Goal: Information Seeking & Learning: Learn about a topic

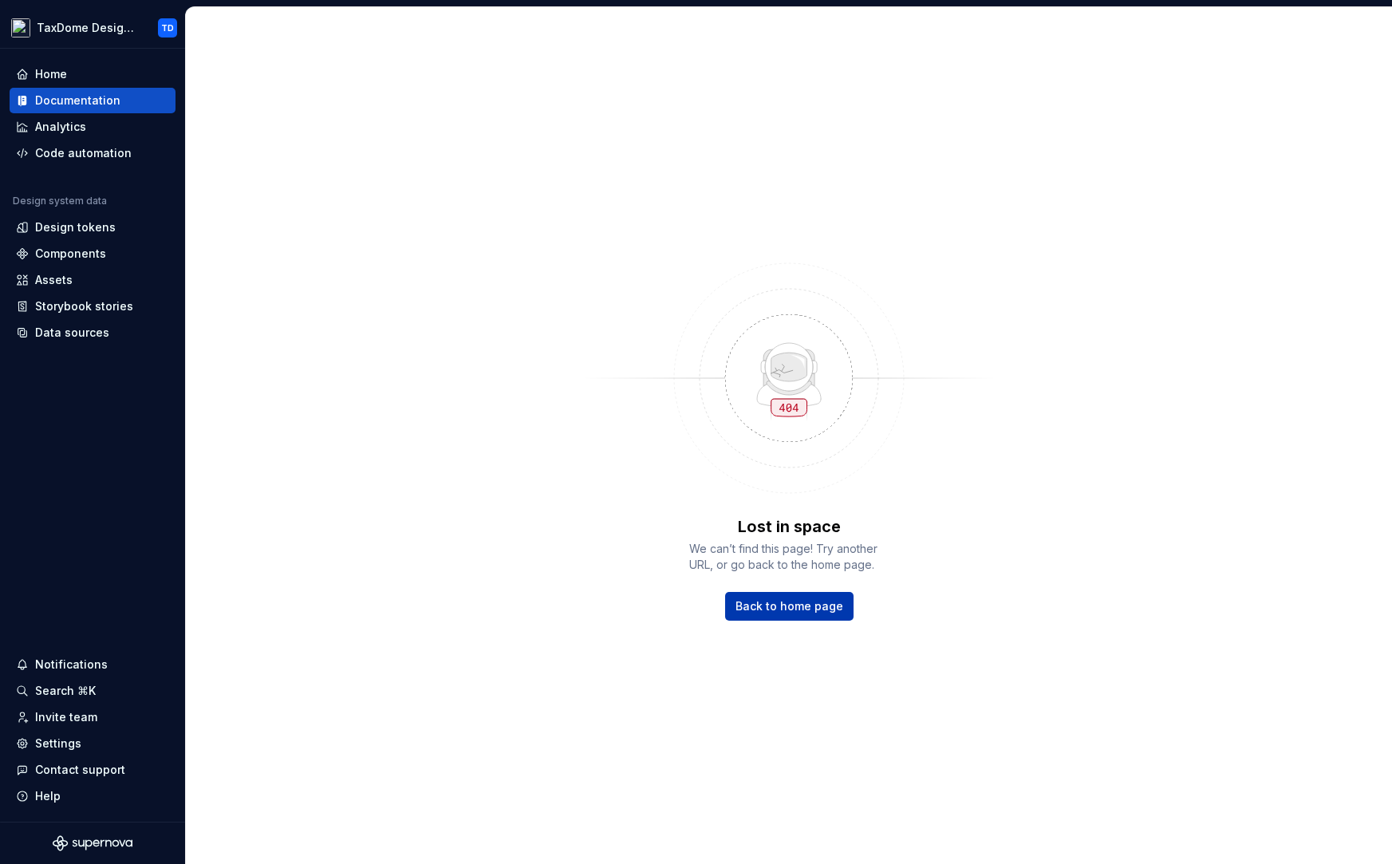
click at [793, 612] on span "Back to home page" at bounding box center [789, 606] width 108 height 16
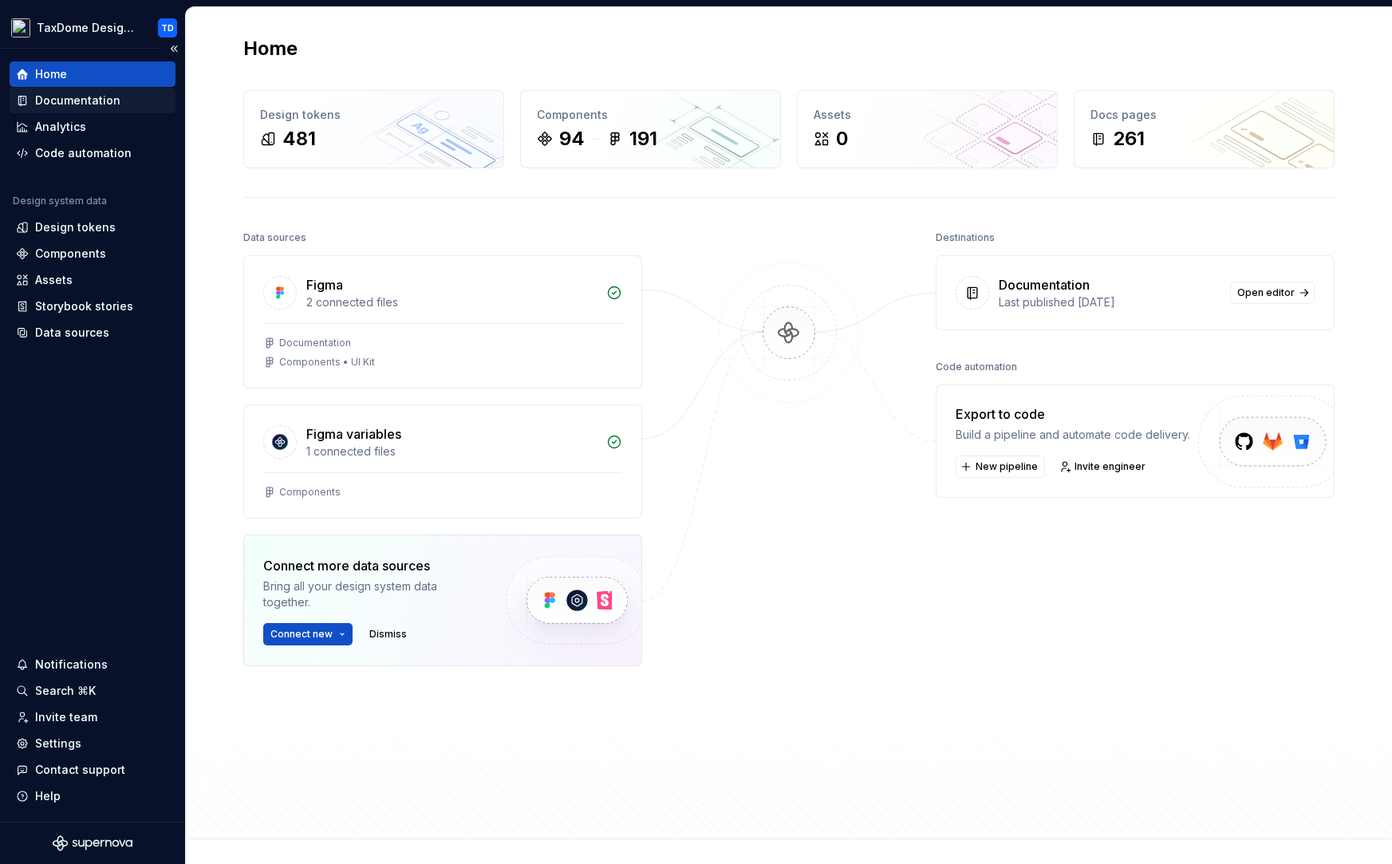
click at [87, 101] on div "Documentation" at bounding box center [77, 101] width 85 height 16
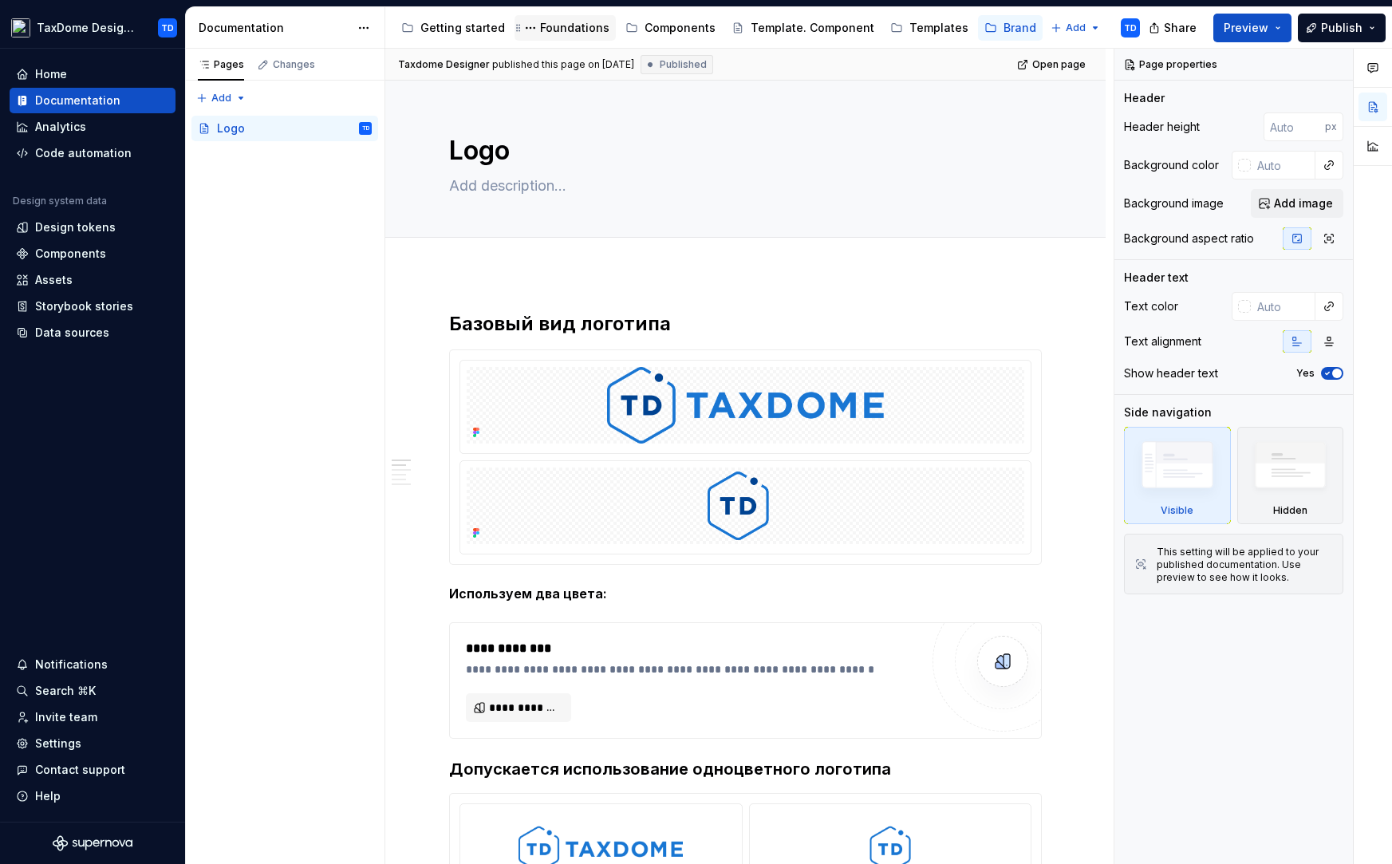
click at [572, 19] on div "Foundations" at bounding box center [565, 27] width 89 height 19
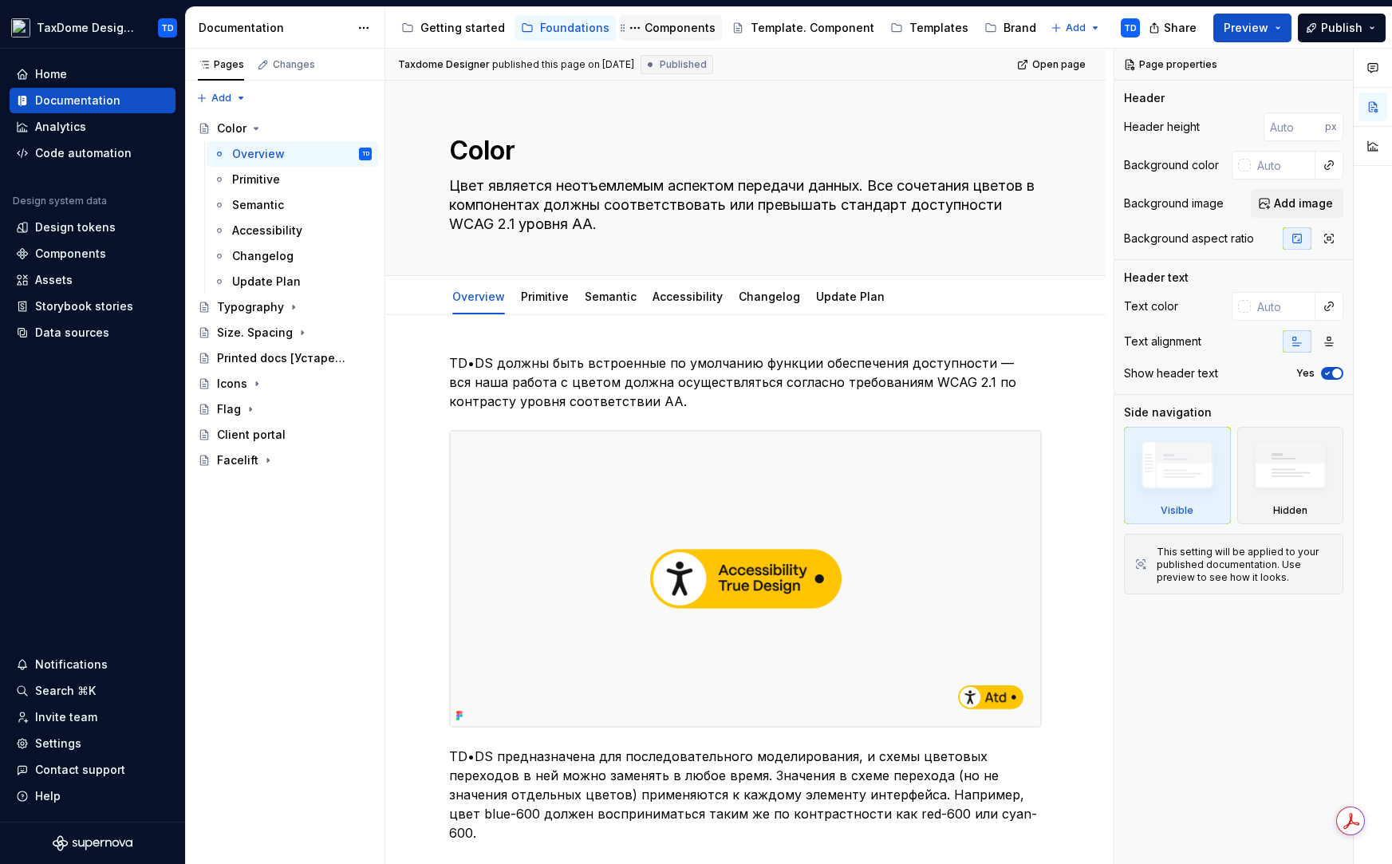
click at [657, 32] on div "Components" at bounding box center [679, 28] width 71 height 16
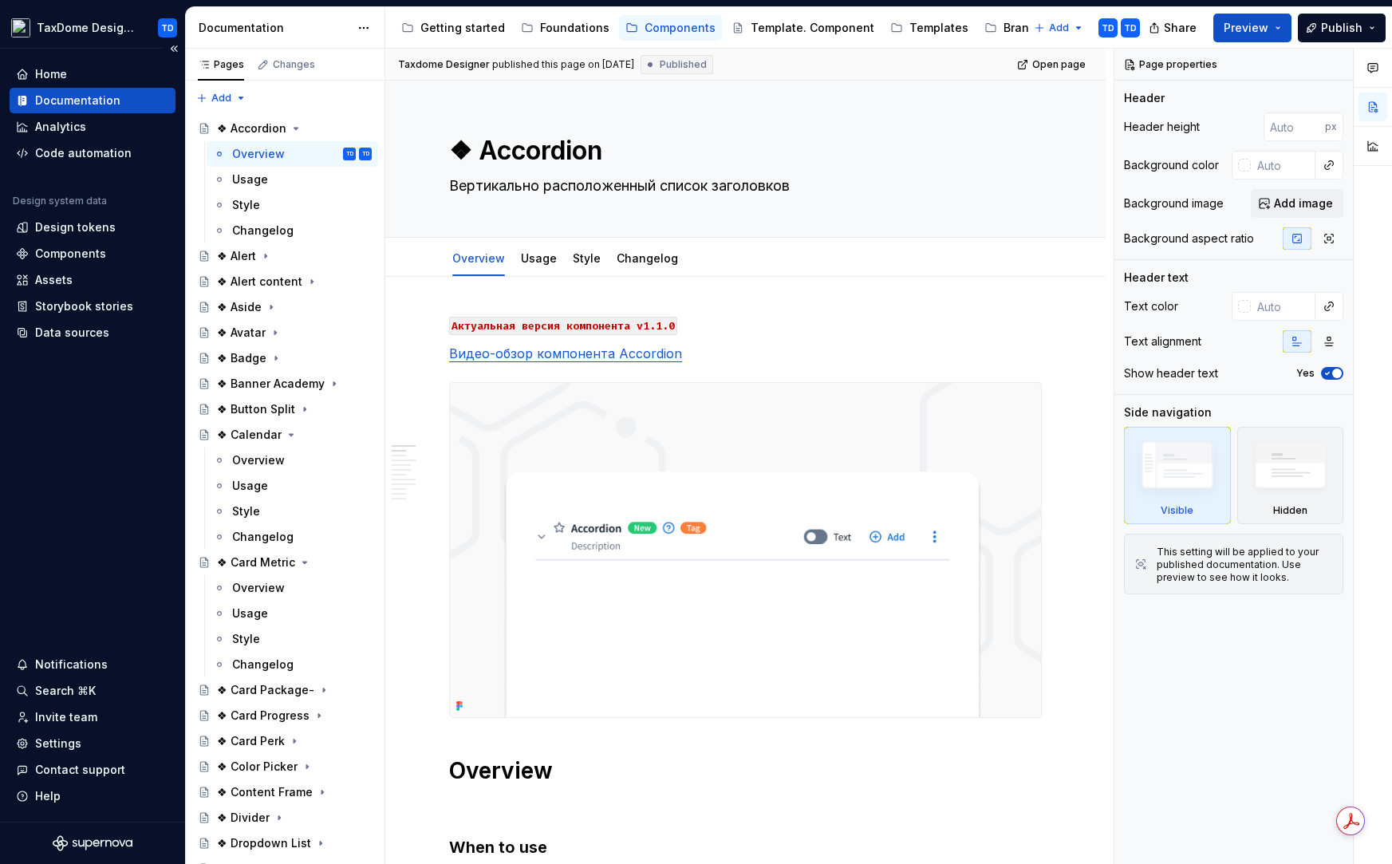
click at [93, 103] on div "Documentation" at bounding box center [77, 101] width 85 height 16
click at [259, 256] on icon "Page tree" at bounding box center [265, 256] width 13 height 13
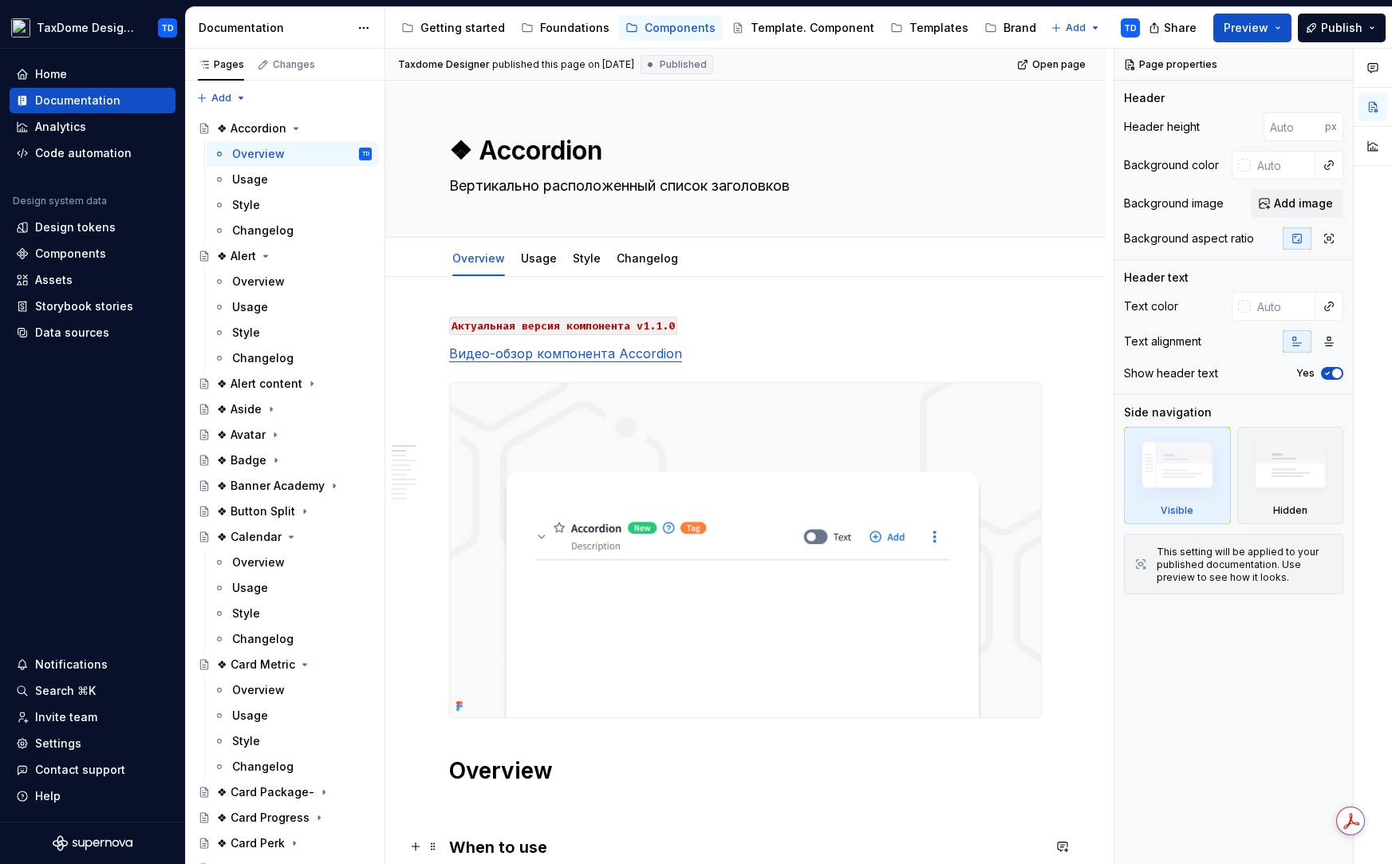
type textarea "*"
